Goal: Task Accomplishment & Management: Use online tool/utility

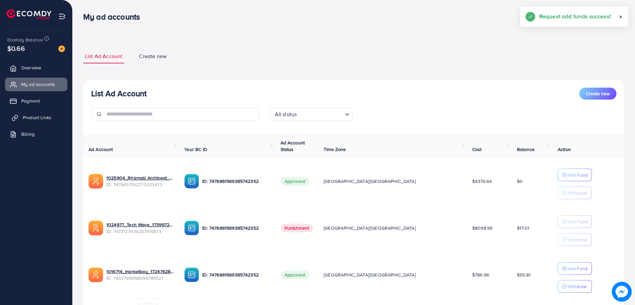
click at [40, 116] on span "Product Links" at bounding box center [37, 117] width 29 height 7
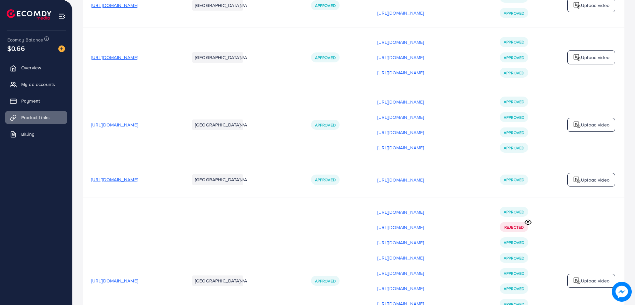
scroll to position [232, 0]
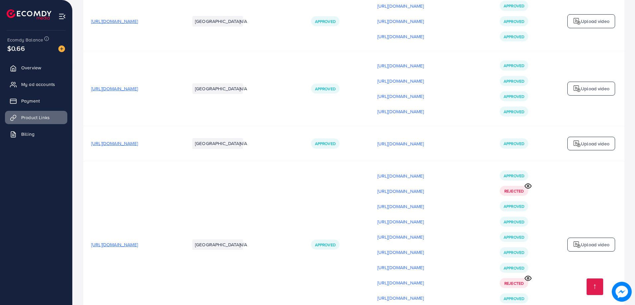
drag, startPoint x: 635, startPoint y: 30, endPoint x: 626, endPoint y: 182, distance: 152.9
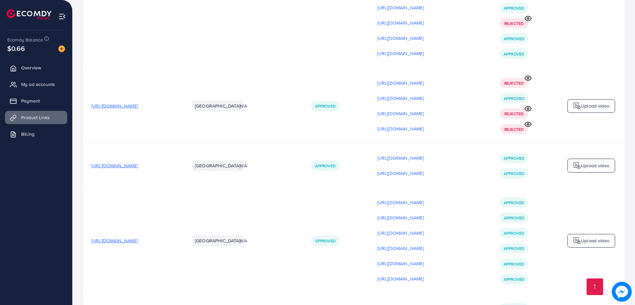
scroll to position [531, 0]
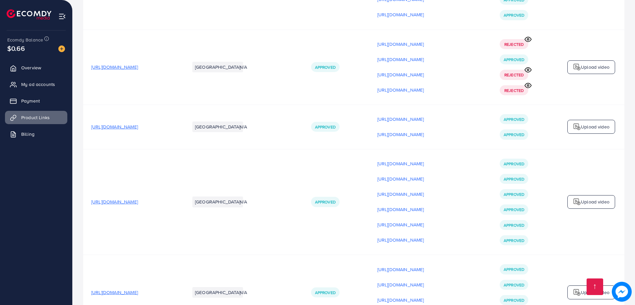
drag, startPoint x: 635, startPoint y: 50, endPoint x: 630, endPoint y: 83, distance: 32.9
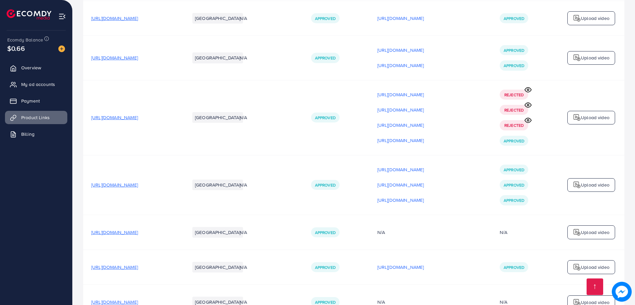
scroll to position [3252, 0]
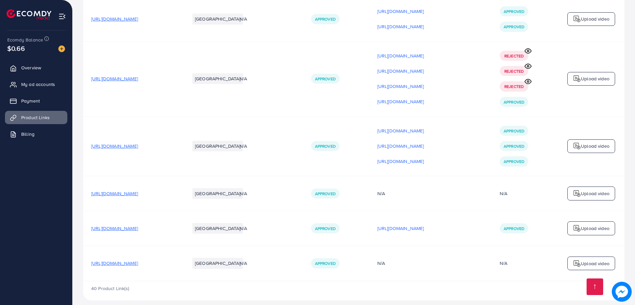
click at [138, 260] on span "[URL][DOMAIN_NAME]" at bounding box center [114, 263] width 47 height 7
click at [138, 225] on span "[URL][DOMAIN_NAME]" at bounding box center [114, 228] width 47 height 7
click at [589, 224] on p "Upload video" at bounding box center [595, 228] width 29 height 8
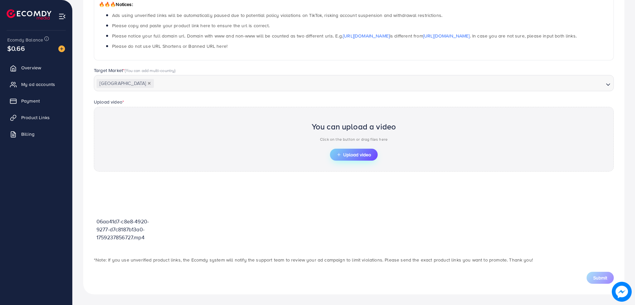
click at [350, 151] on button "Upload video" at bounding box center [354, 155] width 48 height 12
click at [344, 155] on span "Upload video" at bounding box center [354, 154] width 35 height 5
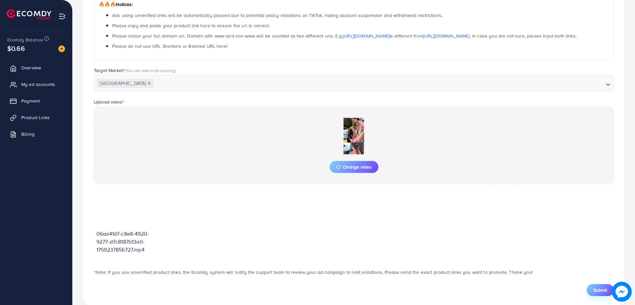
click at [603, 294] on button "Submit" at bounding box center [600, 290] width 27 height 12
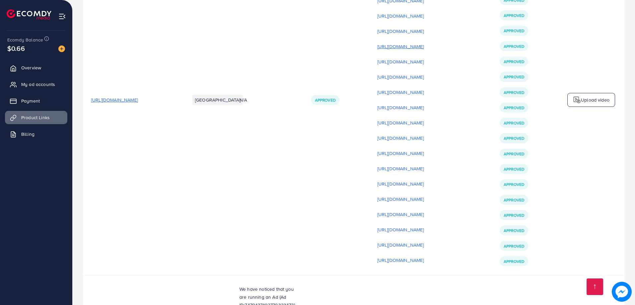
scroll to position [2622, 0]
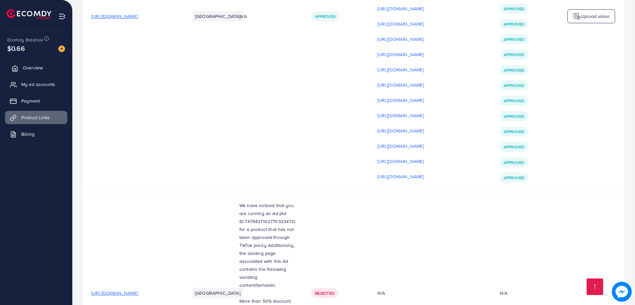
click at [29, 68] on span "Overview" at bounding box center [33, 67] width 20 height 7
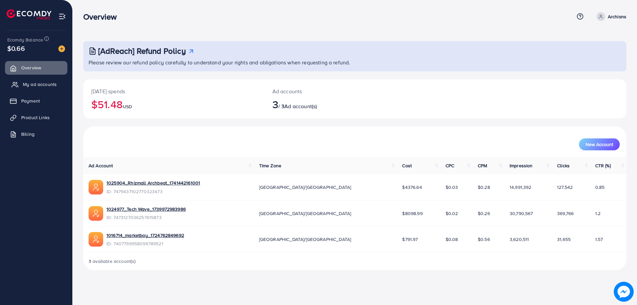
click at [41, 84] on span "My ad accounts" at bounding box center [40, 84] width 34 height 7
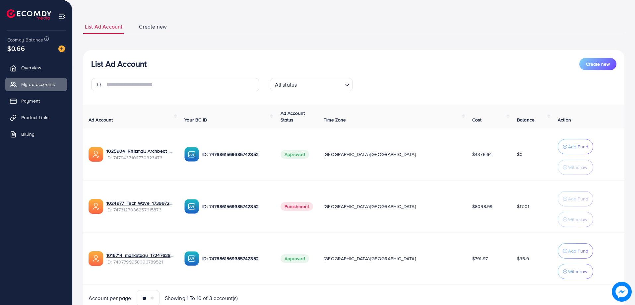
scroll to position [57, 0]
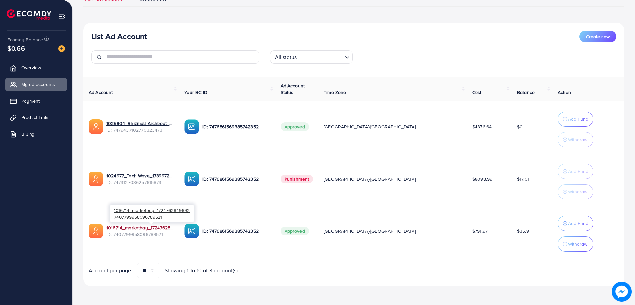
click at [131, 227] on link "1016714_marketbay_1724762849692" at bounding box center [140, 227] width 67 height 7
